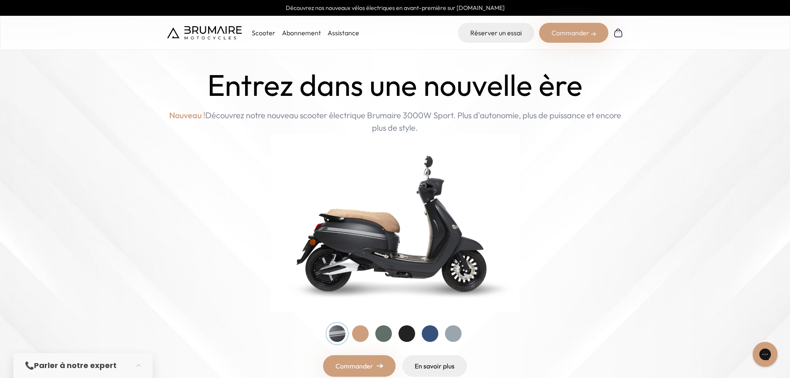
click at [265, 35] on p "Scooter" at bounding box center [264, 33] width 24 height 10
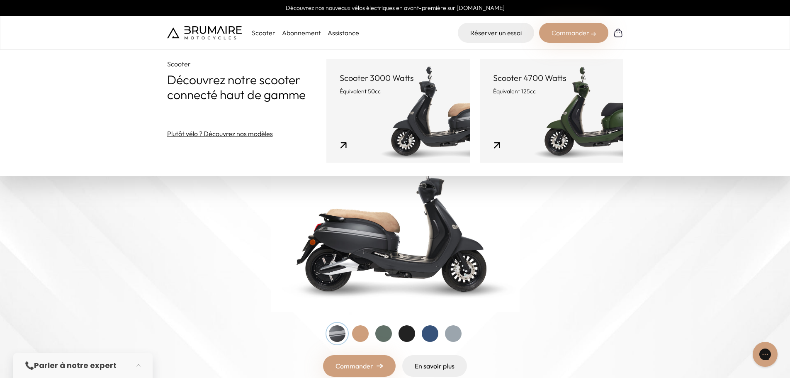
click at [514, 117] on link "Scooter 4700 Watts Équivalent 125cc" at bounding box center [551, 111] width 143 height 104
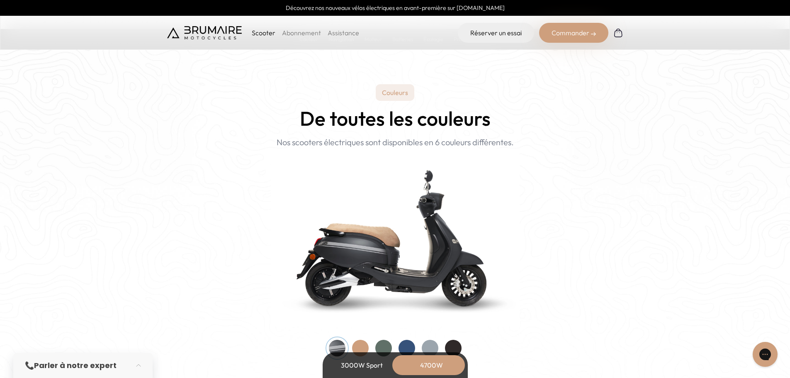
scroll to position [829, 0]
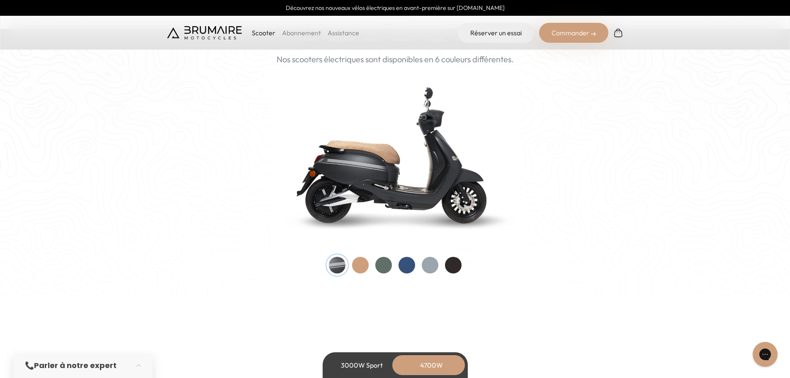
click at [382, 261] on div at bounding box center [383, 265] width 17 height 17
click at [365, 267] on div at bounding box center [360, 265] width 17 height 17
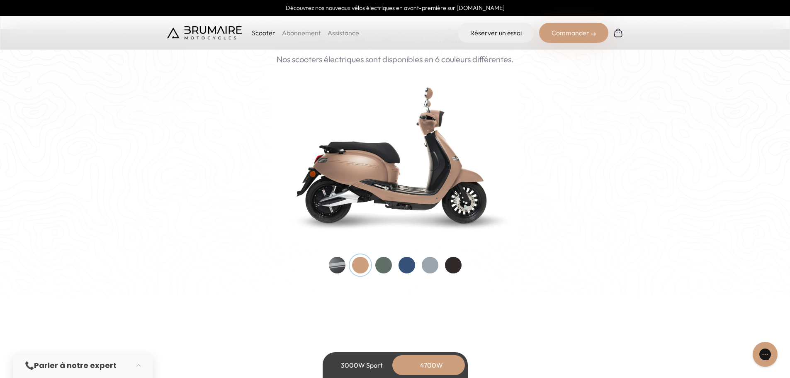
click at [383, 267] on div at bounding box center [383, 265] width 17 height 17
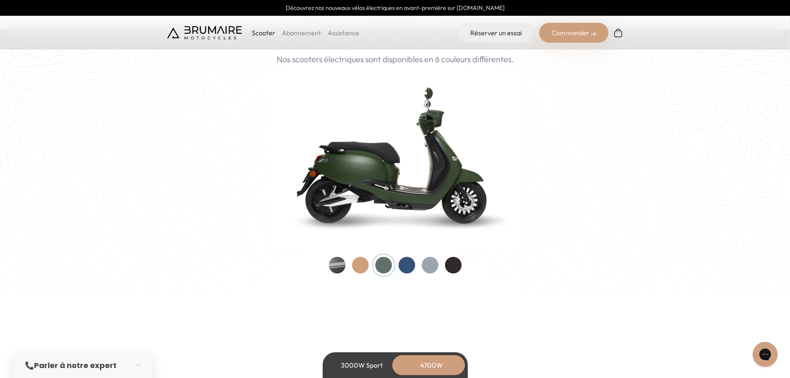
click at [408, 263] on div at bounding box center [406, 265] width 17 height 17
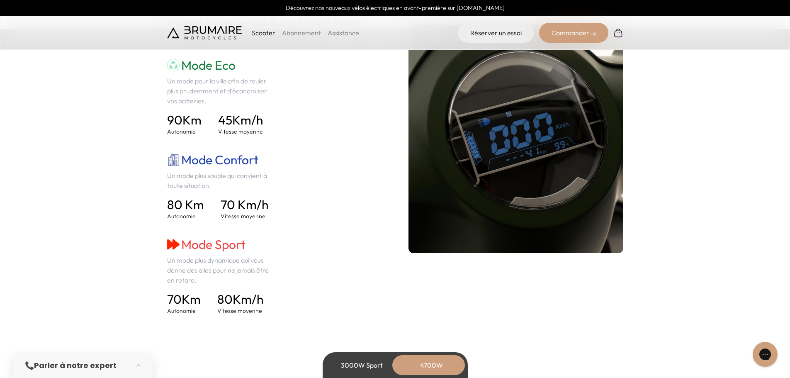
scroll to position [1078, 0]
